Goal: Information Seeking & Learning: Learn about a topic

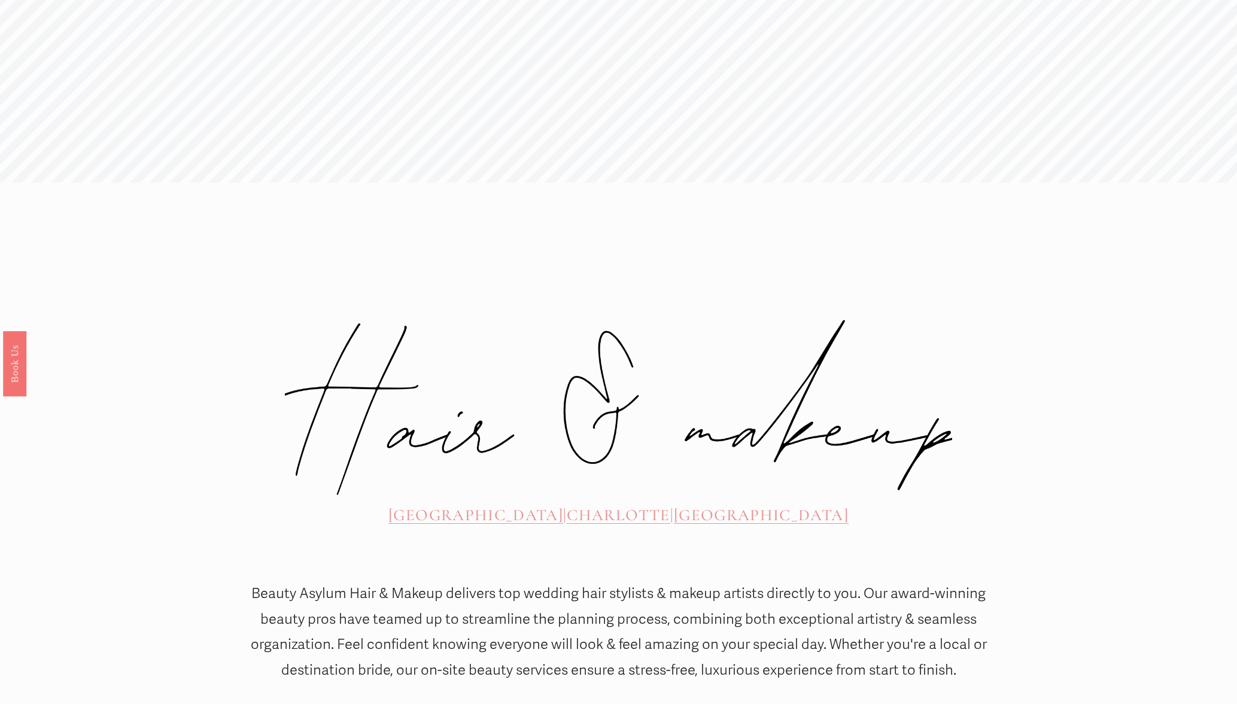
scroll to position [276, 0]
click at [591, 502] on span "CHARLOTTE" at bounding box center [618, 512] width 103 height 20
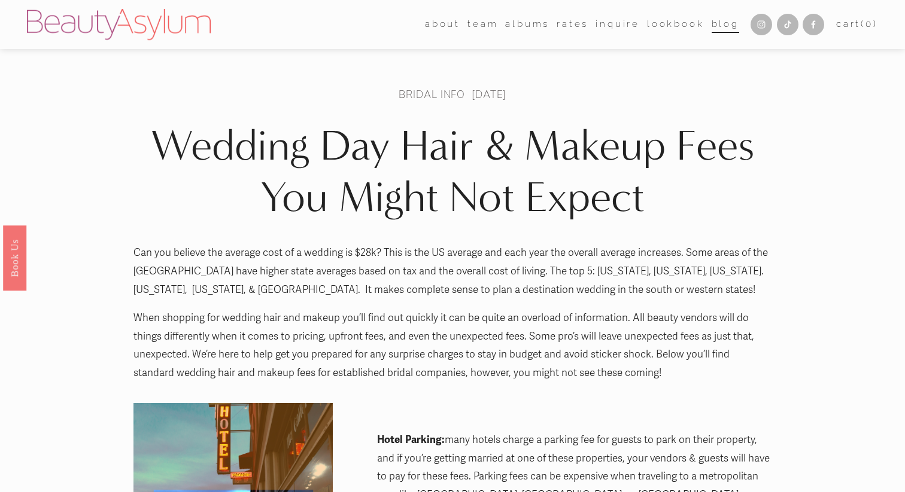
click at [440, 101] on div "Wedding Day Hair & Makeup Fees You Might Not Expect Bridal Info Oct 25 Written …" at bounding box center [452, 156] width 638 height 135
click at [444, 94] on link "Bridal Info" at bounding box center [431, 94] width 66 height 14
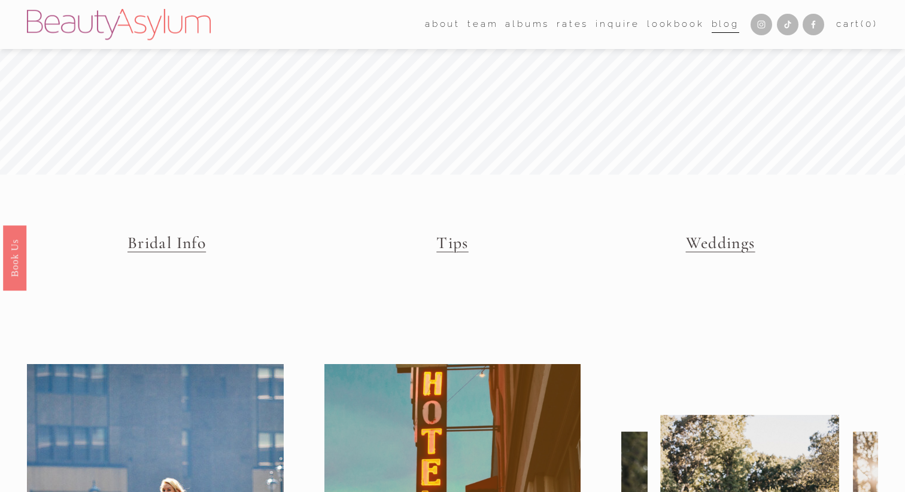
click at [452, 241] on link "Tips" at bounding box center [452, 243] width 32 height 20
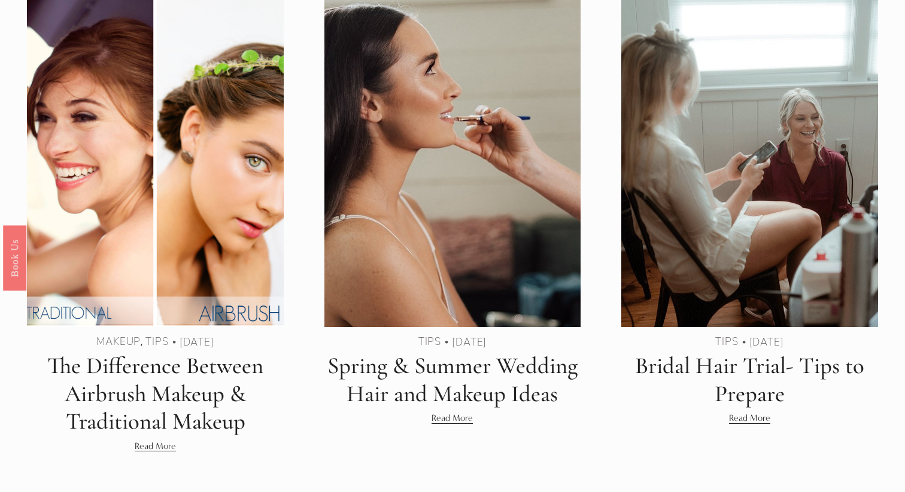
scroll to position [368, 0]
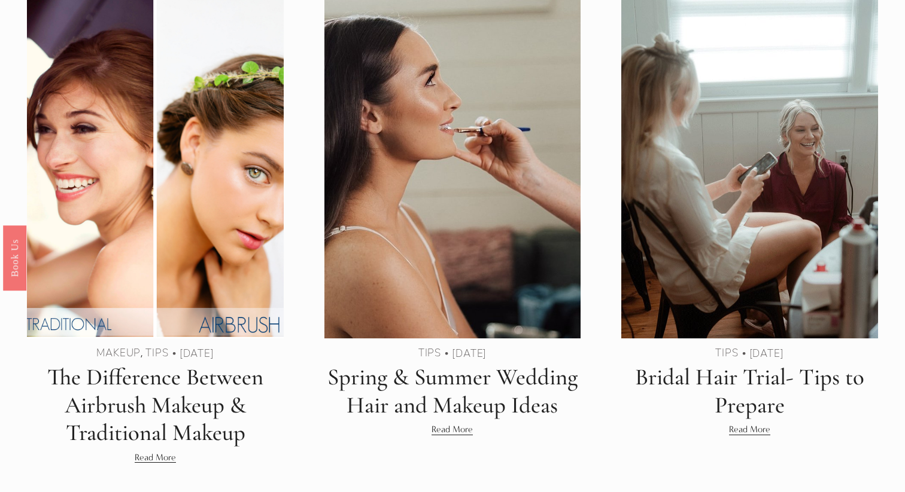
click at [745, 212] on img at bounding box center [749, 168] width 259 height 346
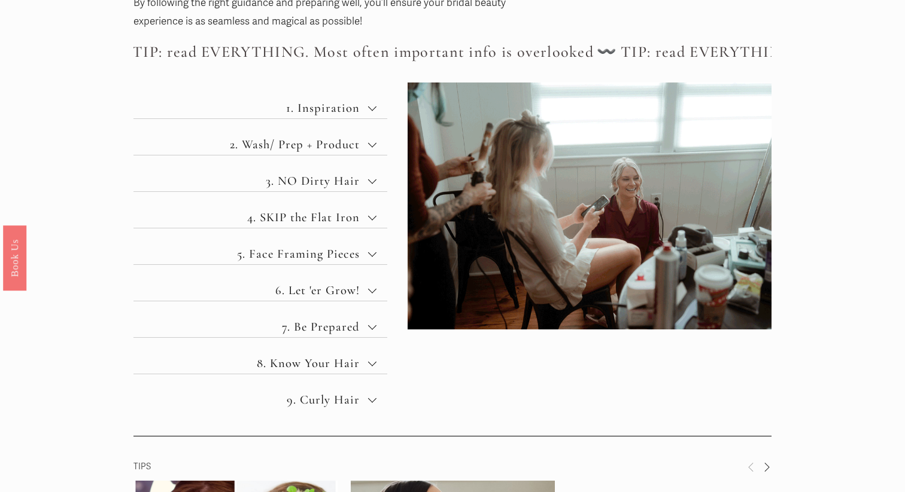
scroll to position [522, 0]
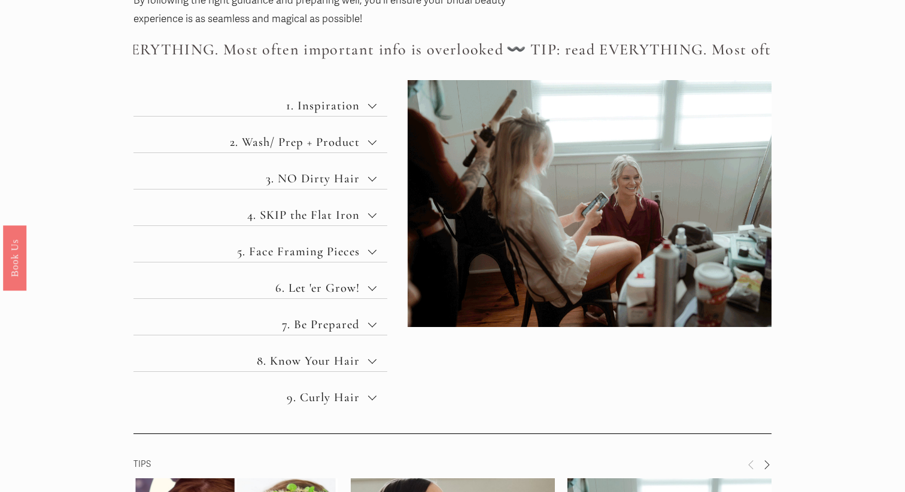
click at [334, 144] on span "2. Wash/ Prep + Product" at bounding box center [265, 142] width 206 height 15
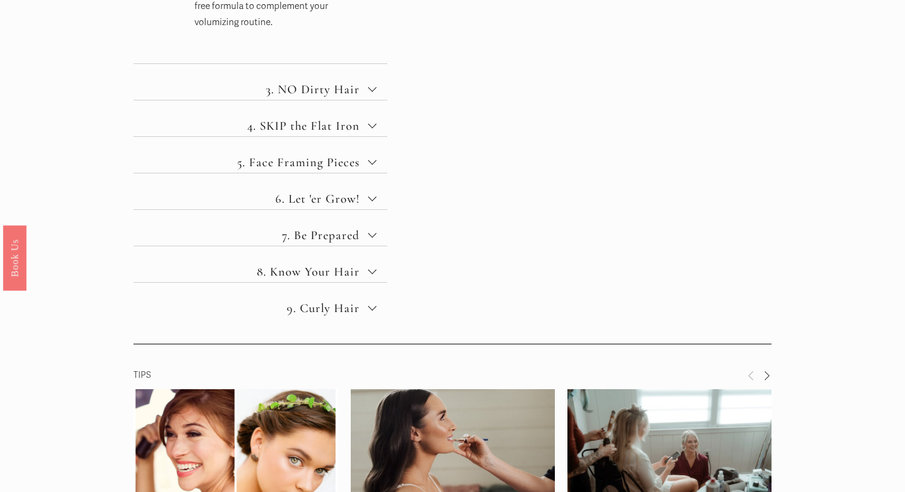
scroll to position [1129, 0]
click at [320, 89] on span "3. NO Dirty Hair" at bounding box center [265, 88] width 206 height 15
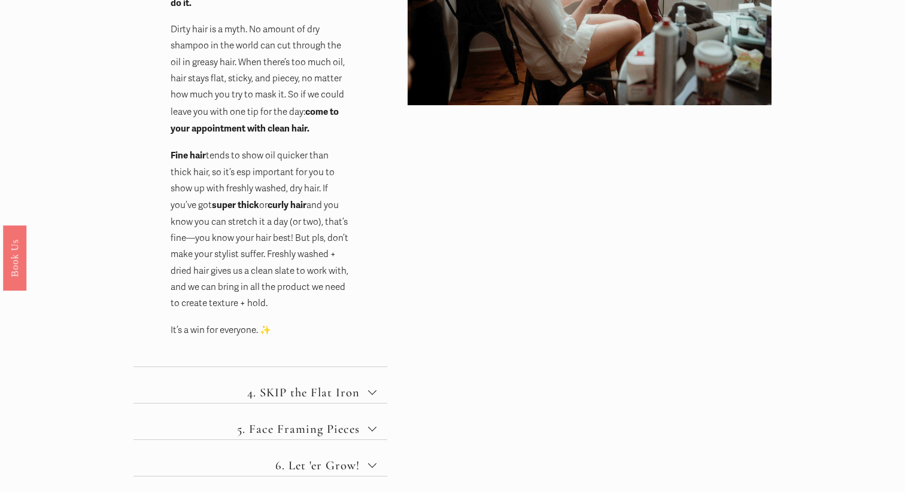
scroll to position [652, 0]
